Goal: Task Accomplishment & Management: Manage account settings

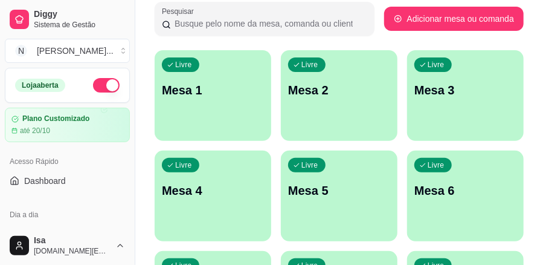
scroll to position [121, 0]
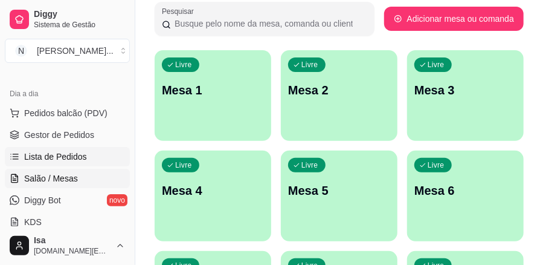
click at [76, 162] on link "Lista de Pedidos" at bounding box center [67, 156] width 125 height 19
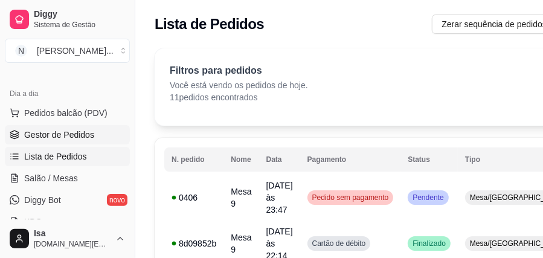
click at [76, 139] on span "Gestor de Pedidos" at bounding box center [59, 135] width 70 height 12
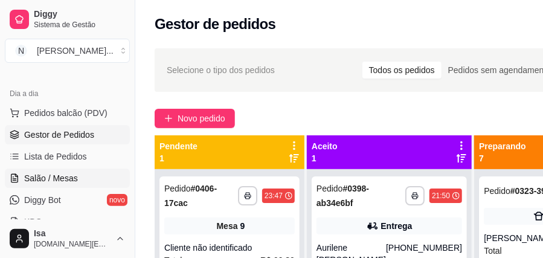
click at [83, 181] on link "Salão / Mesas" at bounding box center [67, 178] width 125 height 19
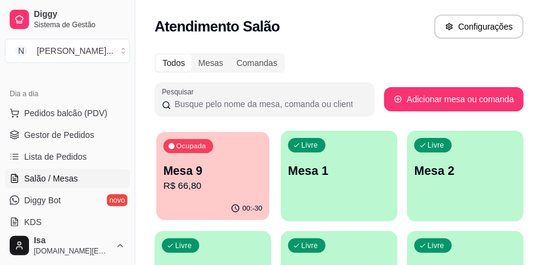
click at [205, 179] on p "R$ 66,80" at bounding box center [213, 186] width 99 height 14
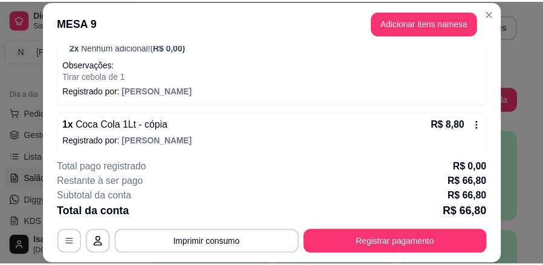
scroll to position [202, 0]
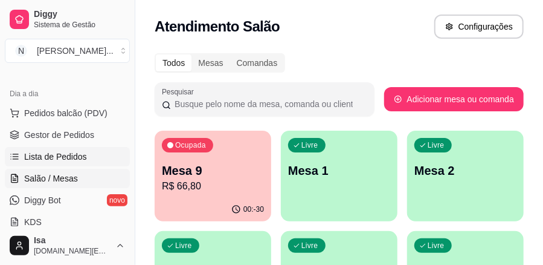
click at [60, 157] on span "Lista de Pedidos" at bounding box center [55, 156] width 63 height 12
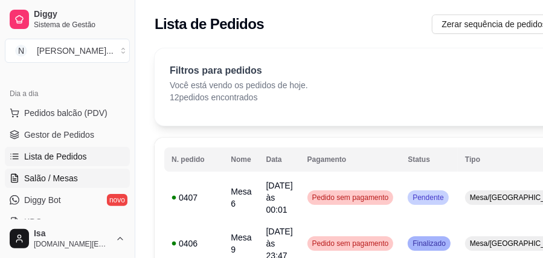
click at [69, 175] on span "Salão / Mesas" at bounding box center [51, 178] width 54 height 12
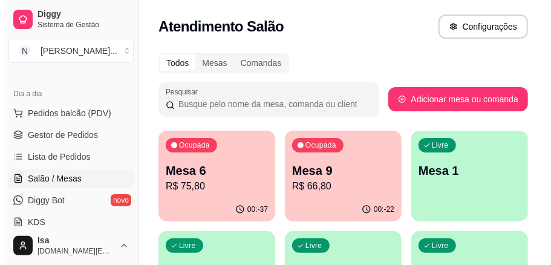
scroll to position [40, 0]
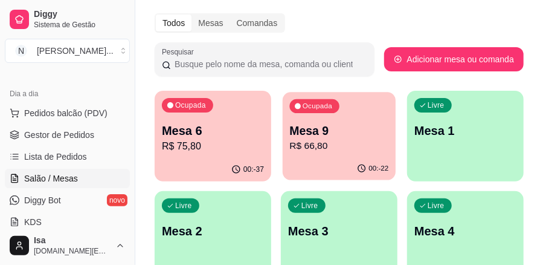
click at [309, 161] on div "00:-22" at bounding box center [339, 168] width 113 height 23
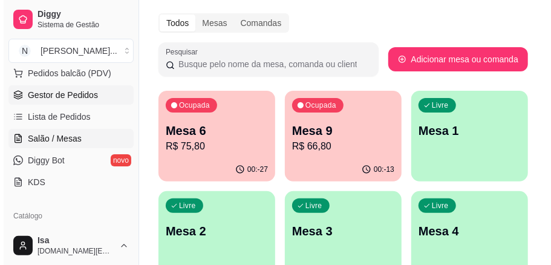
scroll to position [121, 0]
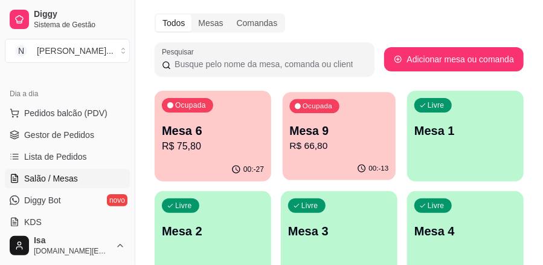
click at [337, 131] on p "Mesa 9" at bounding box center [339, 131] width 99 height 16
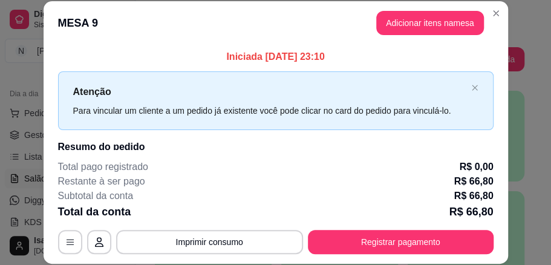
scroll to position [37, 0]
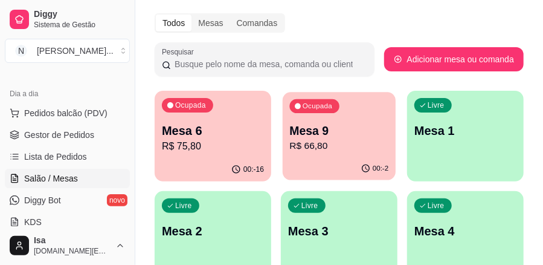
click at [328, 154] on div "Ocupada Mesa 9 R$ 66,80" at bounding box center [339, 124] width 113 height 65
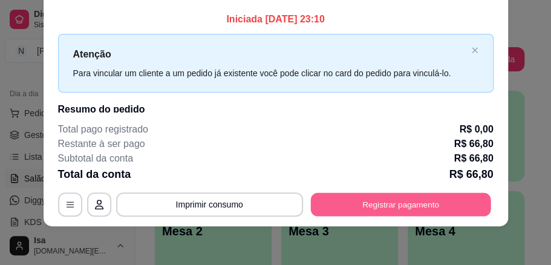
click at [405, 206] on button "Registrar pagamento" at bounding box center [400, 204] width 180 height 24
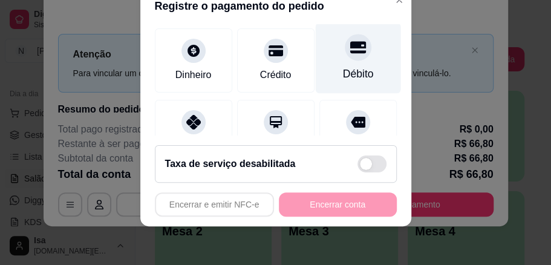
scroll to position [121, 0]
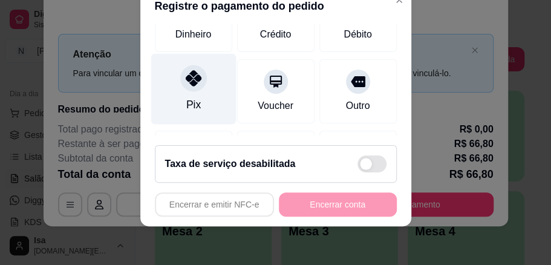
click at [180, 86] on div at bounding box center [193, 78] width 27 height 27
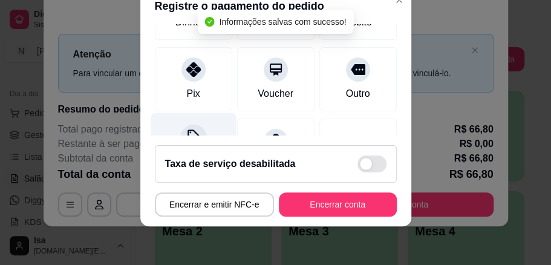
type input "R$ 0,00"
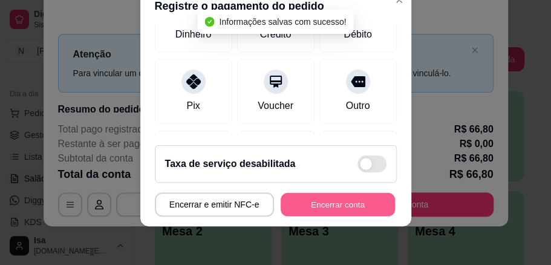
click at [332, 202] on button "Encerrar conta" at bounding box center [337, 205] width 114 height 24
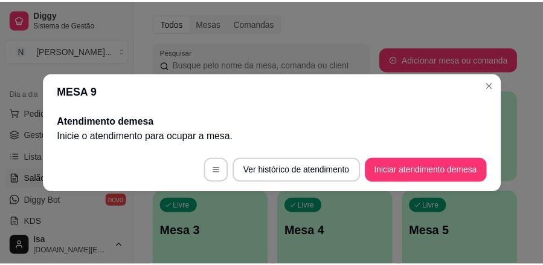
scroll to position [0, 0]
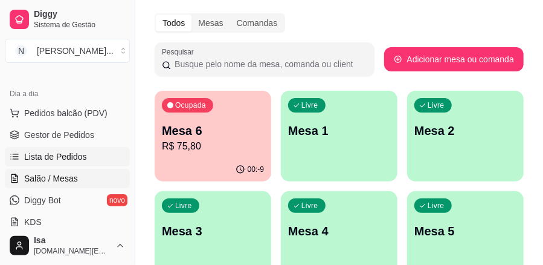
click at [81, 152] on span "Lista de Pedidos" at bounding box center [55, 156] width 63 height 12
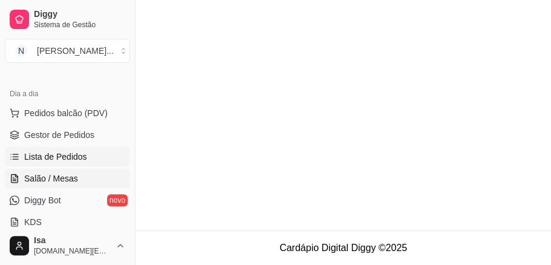
click at [90, 173] on link "Salão / Mesas" at bounding box center [67, 178] width 125 height 19
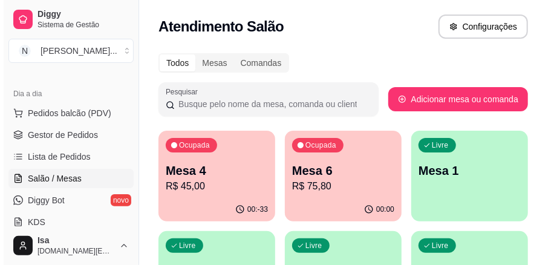
scroll to position [40, 0]
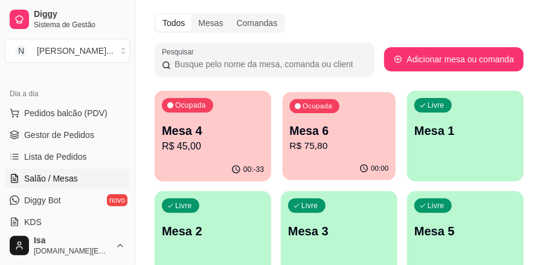
click at [341, 139] on p "R$ 75,80" at bounding box center [339, 146] width 99 height 14
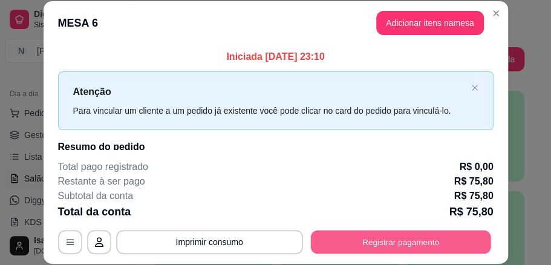
click at [350, 239] on button "Registrar pagamento" at bounding box center [400, 242] width 180 height 24
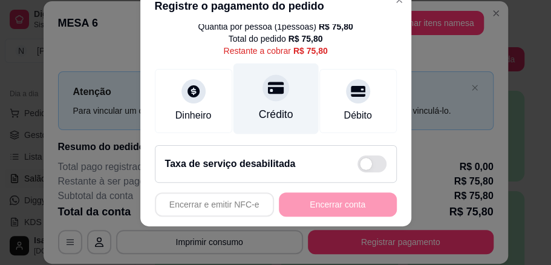
click at [275, 111] on div "Crédito" at bounding box center [275, 114] width 34 height 16
type input "R$ 0,00"
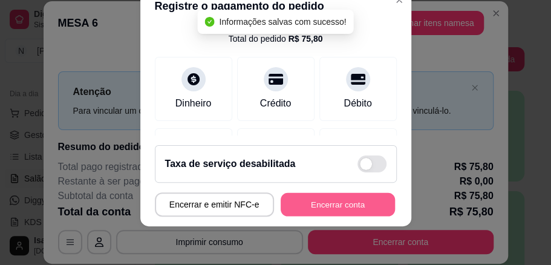
click at [325, 212] on button "Encerrar conta" at bounding box center [337, 205] width 114 height 24
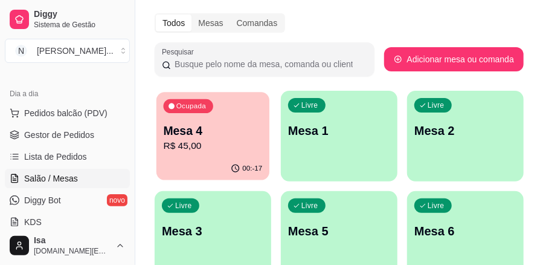
click at [201, 146] on p "R$ 45,00" at bounding box center [213, 146] width 99 height 14
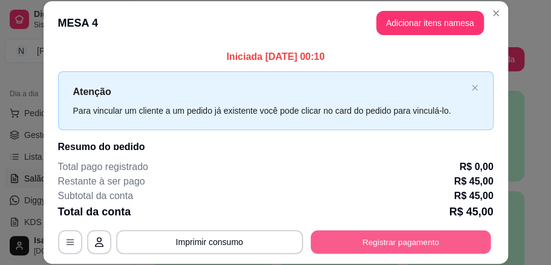
click at [424, 237] on button "Registrar pagamento" at bounding box center [400, 242] width 180 height 24
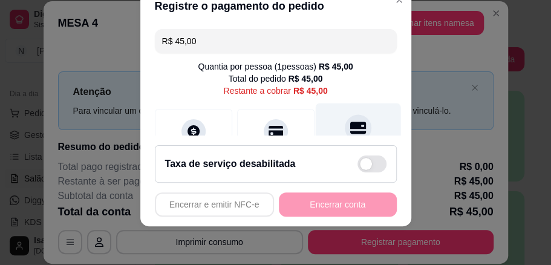
scroll to position [80, 0]
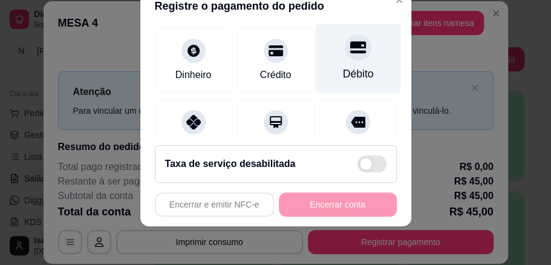
click at [345, 56] on div at bounding box center [357, 47] width 27 height 27
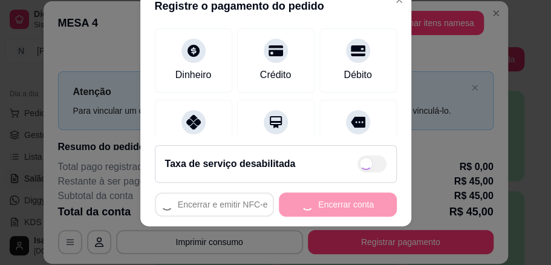
type input "R$ 0,00"
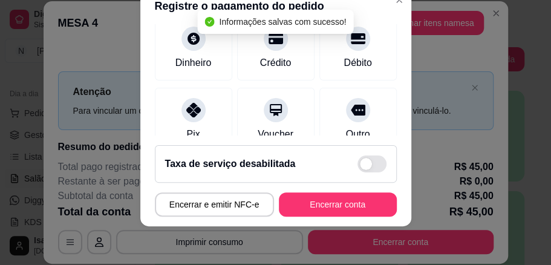
scroll to position [68, 0]
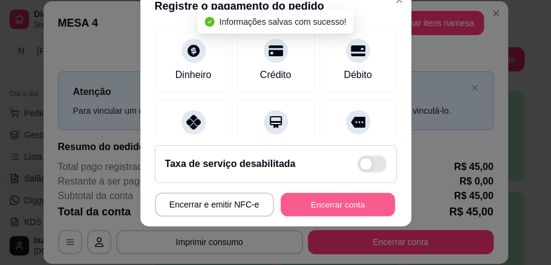
click at [358, 205] on button "Encerrar conta" at bounding box center [337, 205] width 114 height 24
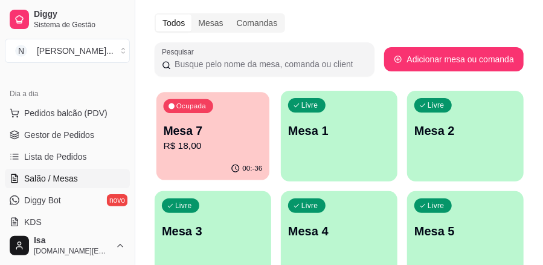
click at [216, 128] on p "Mesa 7" at bounding box center [213, 131] width 99 height 16
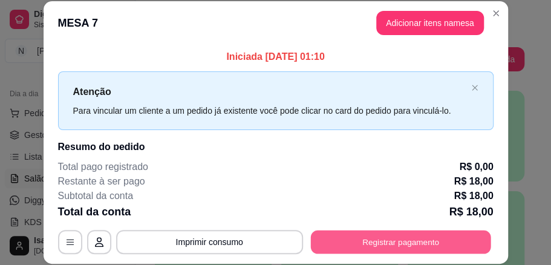
click at [427, 238] on button "Registrar pagamento" at bounding box center [400, 242] width 180 height 24
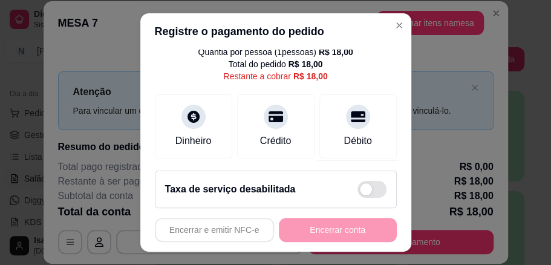
scroll to position [80, 0]
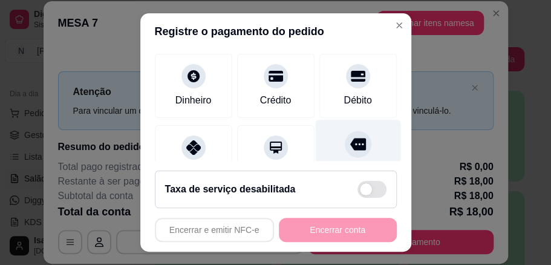
click at [346, 123] on div "Outro" at bounding box center [357, 155] width 85 height 71
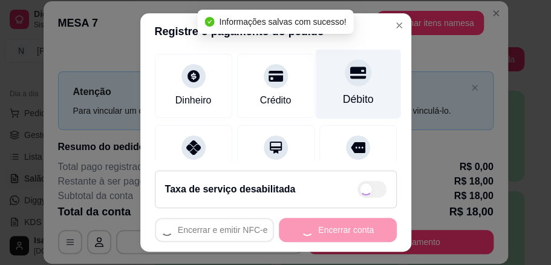
type input "R$ 0,00"
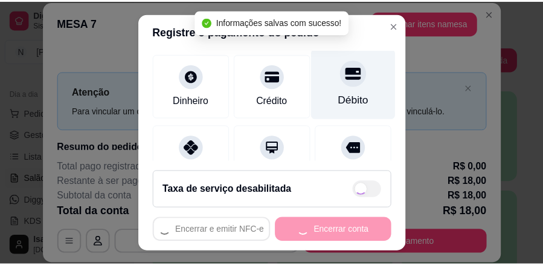
scroll to position [68, 0]
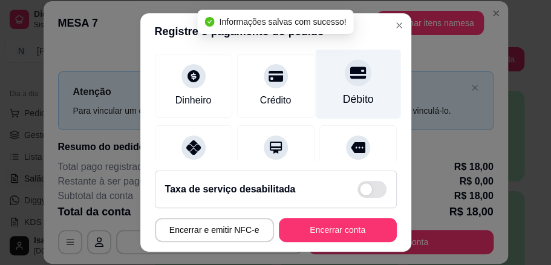
click at [342, 91] on div "Débito" at bounding box center [357, 99] width 31 height 16
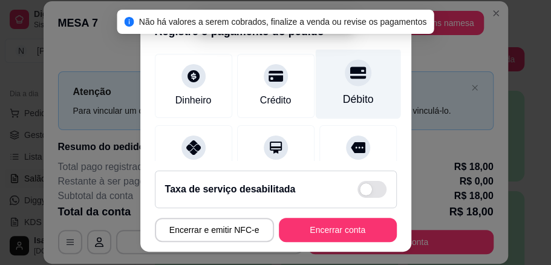
click at [342, 91] on div "Débito" at bounding box center [357, 99] width 31 height 16
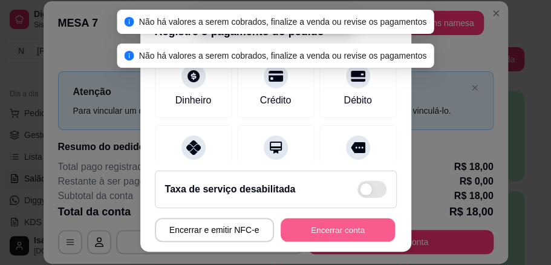
click at [349, 232] on button "Encerrar conta" at bounding box center [337, 230] width 114 height 24
